Goal: Entertainment & Leisure: Consume media (video, audio)

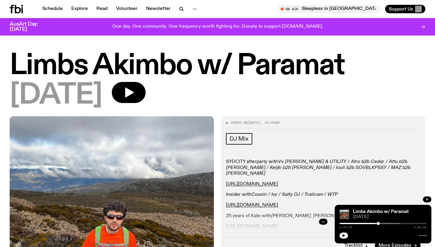
scroll to position [717, 0]
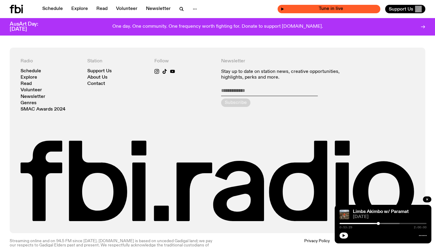
click at [347, 10] on span "Tune in live" at bounding box center [330, 9] width 93 height 5
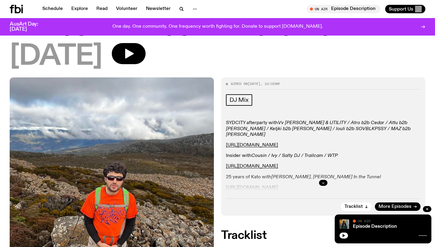
scroll to position [39, 0]
click at [145, 57] on button "button" at bounding box center [129, 53] width 34 height 21
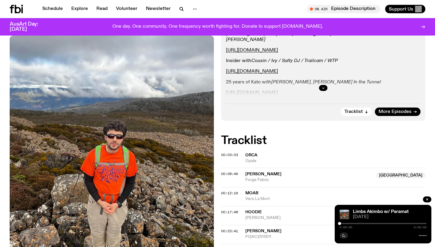
scroll to position [134, 0]
click at [390, 224] on div at bounding box center [382, 223] width 87 height 1
drag, startPoint x: 338, startPoint y: 223, endPoint x: 382, endPoint y: 222, distance: 44.1
click at [382, 222] on div "Limbs Akimbo w/ Paramat [DATE] 0:00:00 0:00:00" at bounding box center [382, 224] width 97 height 39
drag, startPoint x: 340, startPoint y: 224, endPoint x: 390, endPoint y: 227, distance: 50.5
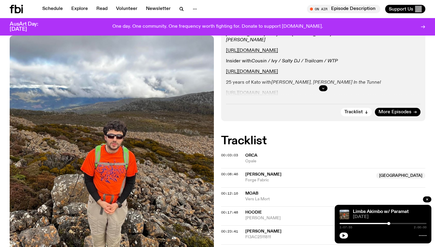
click at [390, 227] on div "1:07:55 2:00:00" at bounding box center [382, 225] width 87 height 7
click at [345, 235] on icon "button" at bounding box center [344, 236] width 4 height 4
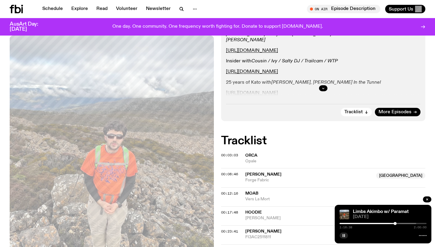
drag, startPoint x: 361, startPoint y: 0, endPoint x: 292, endPoint y: 106, distance: 125.6
click at [292, 106] on div "Tracklist More Episodes" at bounding box center [323, 110] width 194 height 12
click at [343, 233] on button "button" at bounding box center [343, 236] width 8 height 6
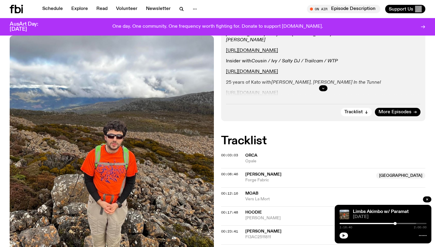
click at [344, 237] on icon "button" at bounding box center [344, 236] width 4 height 4
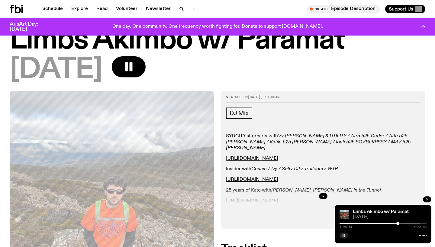
scroll to position [5, 0]
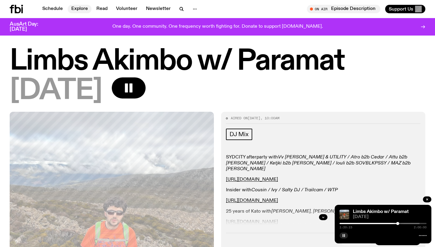
click at [77, 13] on link "Explore" at bounding box center [80, 9] width 24 height 8
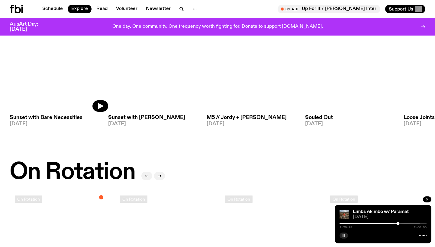
scroll to position [104, 0]
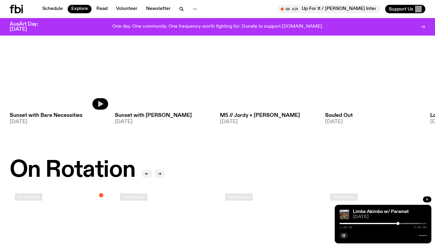
click at [97, 103] on icon "button" at bounding box center [100, 103] width 7 height 7
